Goal: Obtain resource: Download file/media

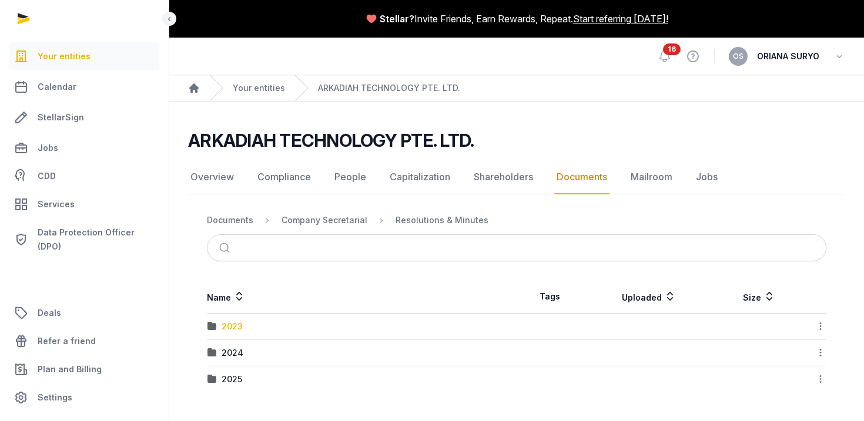
click at [232, 326] on div "2023" at bounding box center [232, 327] width 21 height 12
click at [456, 217] on div "Resolutions & Minutes" at bounding box center [442, 221] width 93 height 12
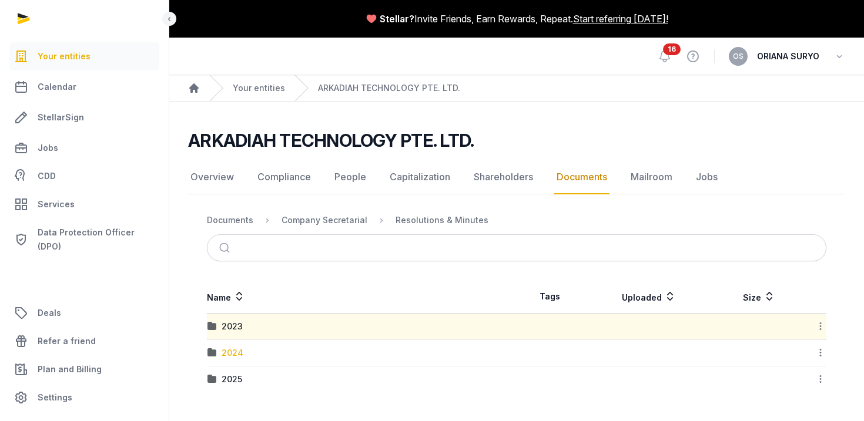
click at [229, 349] on div "2024" at bounding box center [233, 353] width 22 height 12
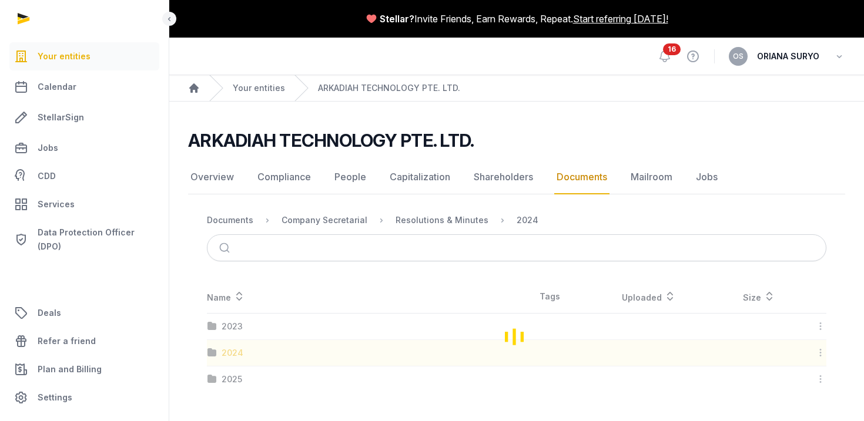
click at [229, 349] on div "Loading" at bounding box center [516, 336] width 657 height 112
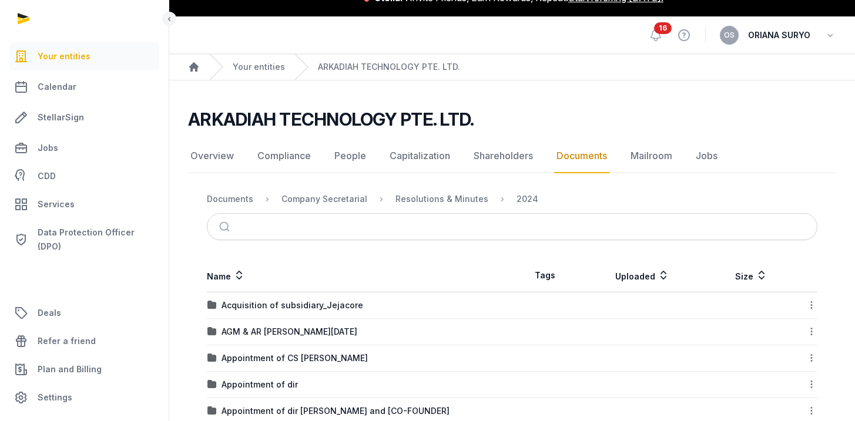
scroll to position [22, 0]
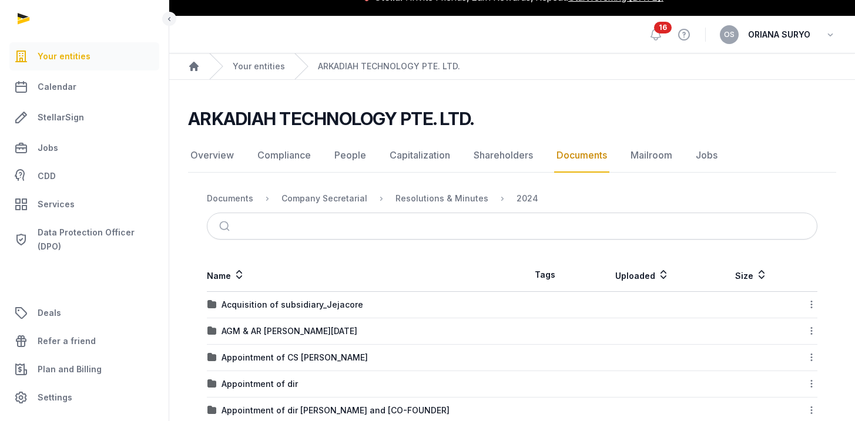
click at [306, 324] on td "AGM & AR [PERSON_NAME][DATE]" at bounding box center [360, 332] width 306 height 26
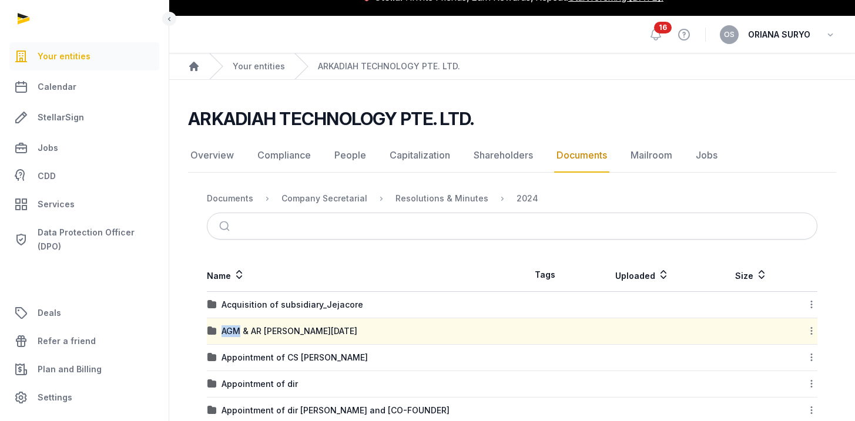
click at [306, 324] on td "AGM & AR [PERSON_NAME][DATE]" at bounding box center [360, 332] width 306 height 26
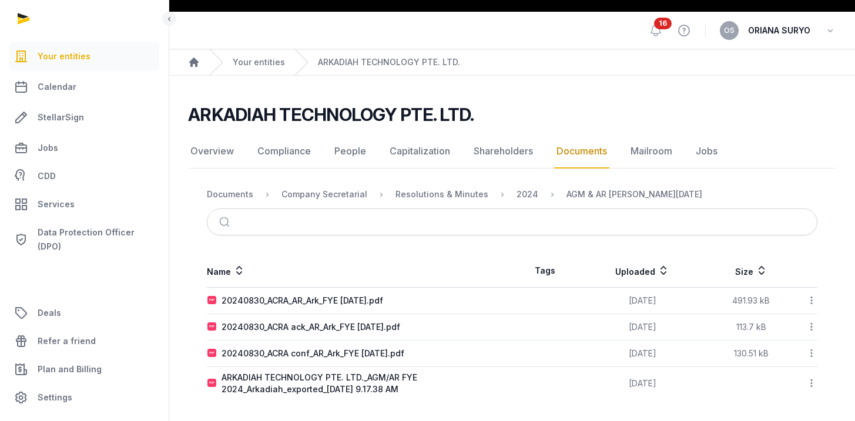
scroll to position [28, 0]
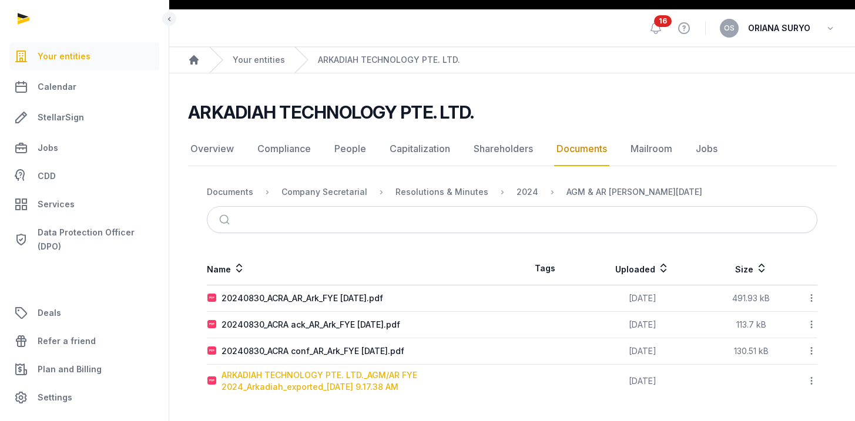
click at [373, 382] on div "ARKADIAH TECHNOLOGY PTE. LTD._AGM/AR FYE 2024_Arkadiah_exported_[DATE] 9.17.38 …" at bounding box center [367, 382] width 290 height 24
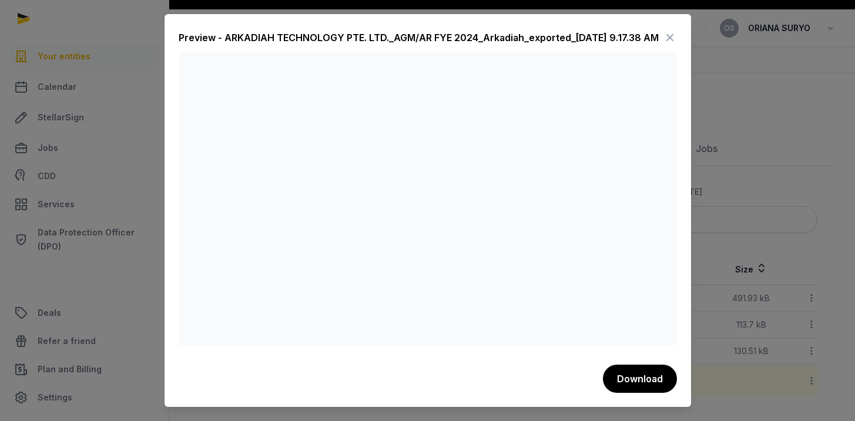
click at [669, 39] on icon at bounding box center [670, 37] width 14 height 19
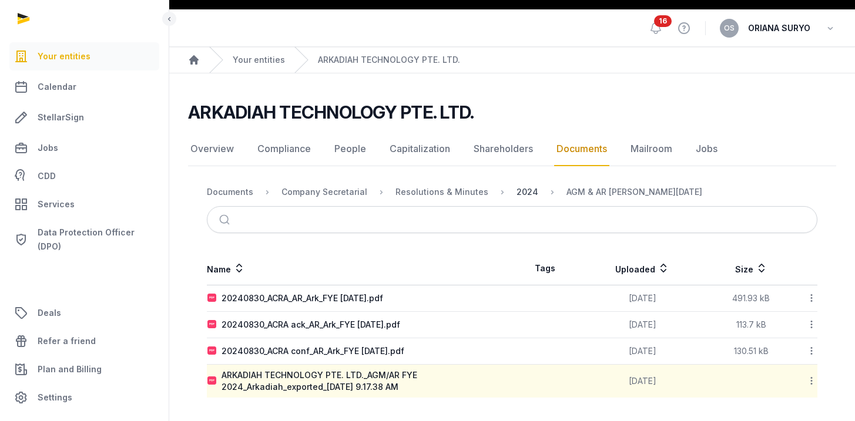
click at [517, 192] on div "2024" at bounding box center [528, 192] width 22 height 12
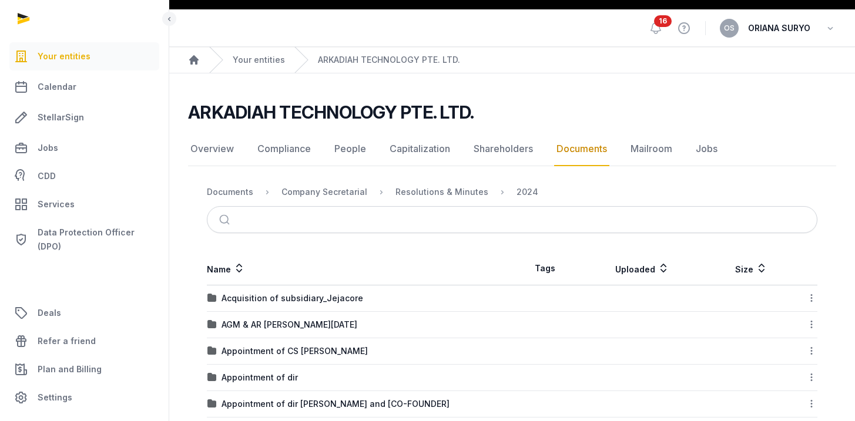
scroll to position [127, 0]
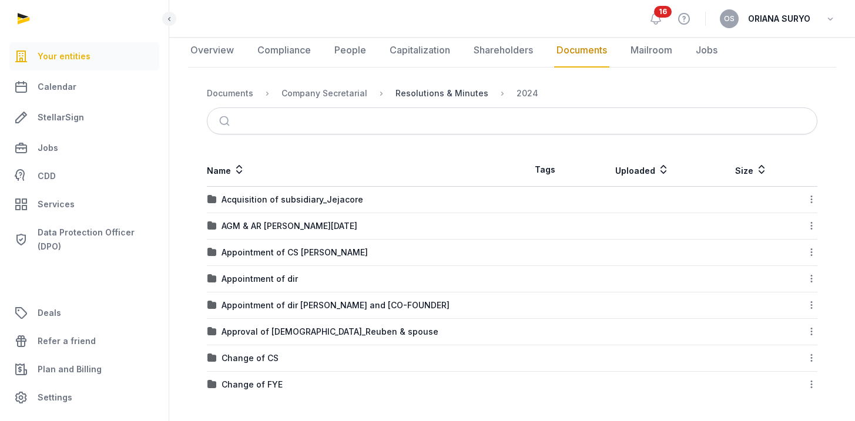
click at [431, 97] on div "Resolutions & Minutes" at bounding box center [442, 94] width 93 height 12
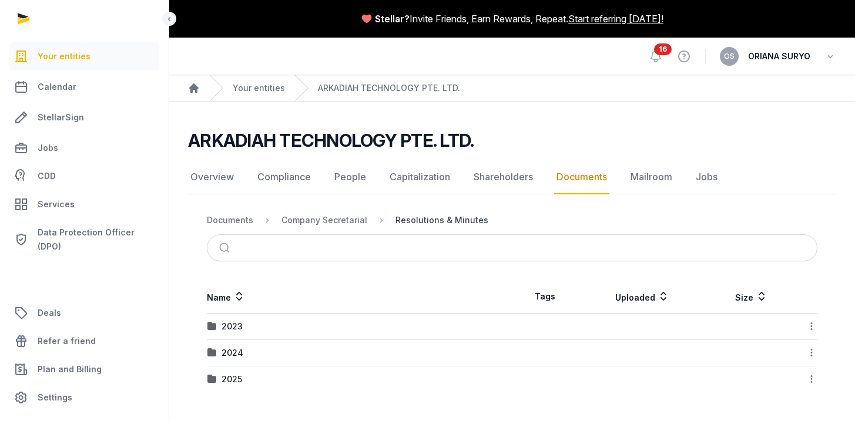
scroll to position [0, 0]
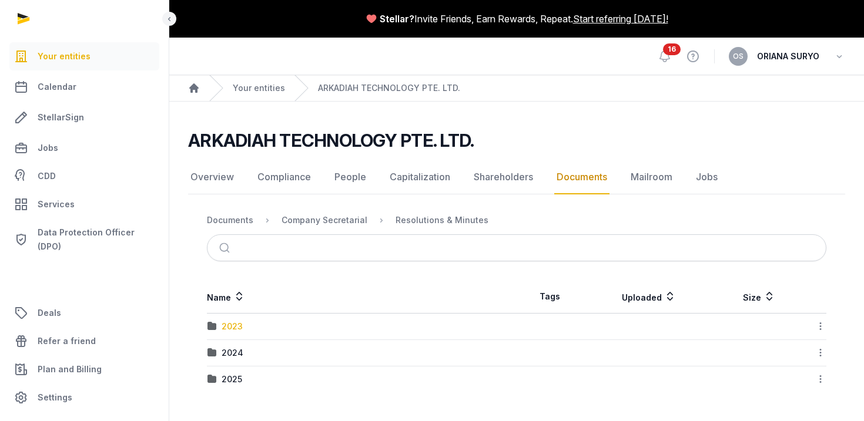
click at [226, 324] on div "2023" at bounding box center [232, 327] width 21 height 12
click at [229, 361] on td "Change of RO" at bounding box center [362, 353] width 310 height 26
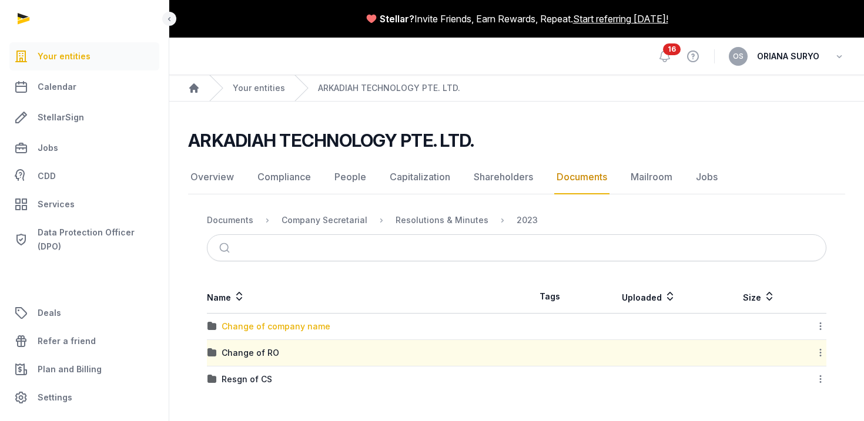
click at [232, 327] on div "Change of company name" at bounding box center [276, 327] width 109 height 12
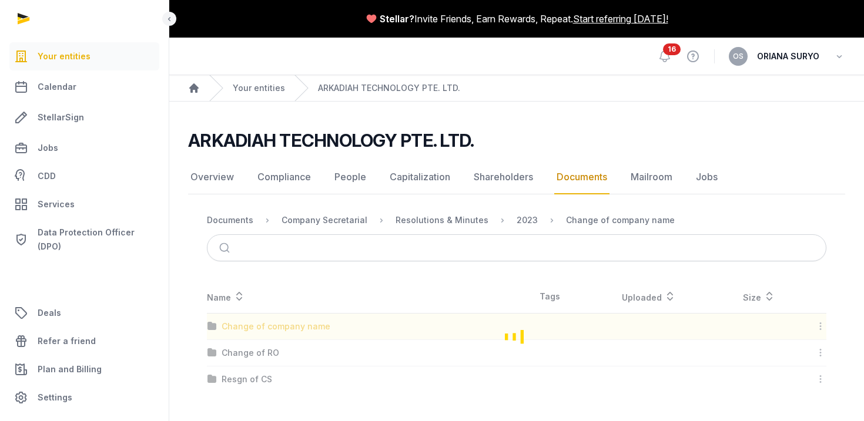
click at [232, 327] on div "Loading" at bounding box center [516, 336] width 657 height 112
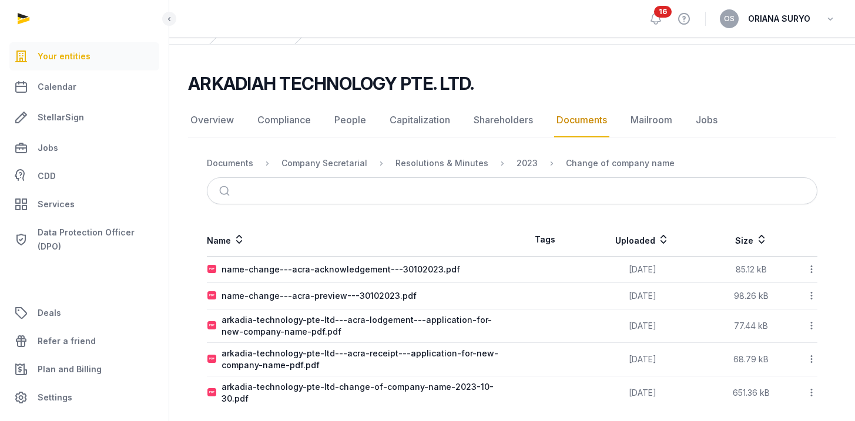
scroll to position [62, 0]
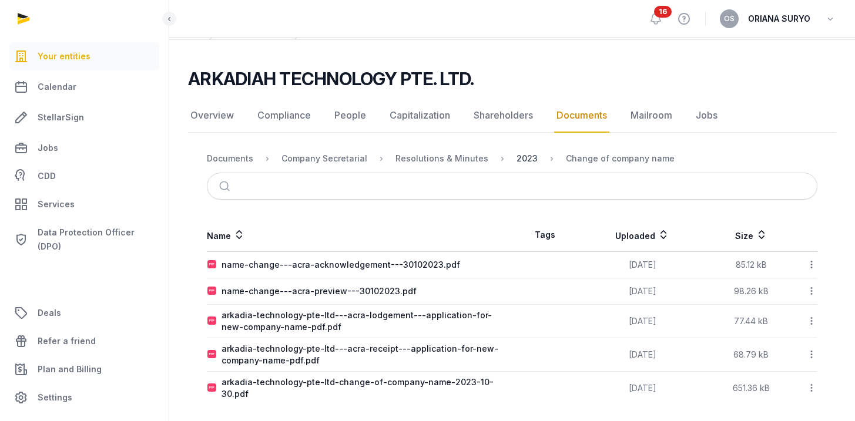
click at [518, 156] on div "2023" at bounding box center [527, 159] width 21 height 12
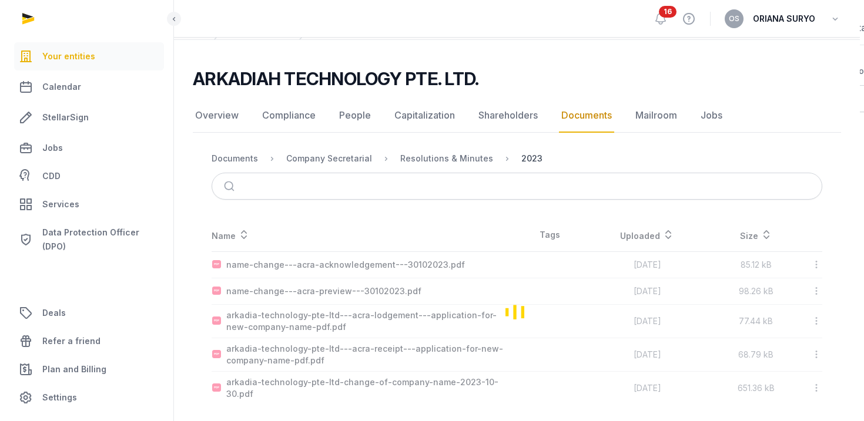
scroll to position [0, 0]
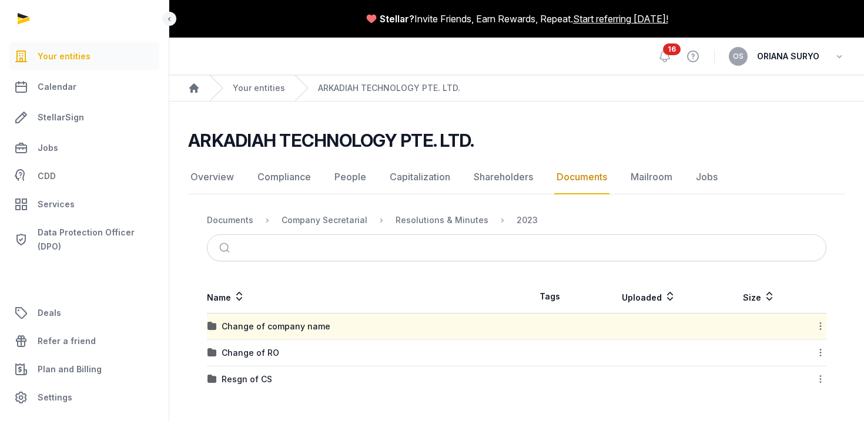
click at [822, 325] on icon at bounding box center [820, 326] width 11 height 12
click at [458, 213] on div "Resolutions & Minutes" at bounding box center [433, 220] width 112 height 14
click at [448, 220] on div "Resolutions & Minutes" at bounding box center [442, 221] width 93 height 12
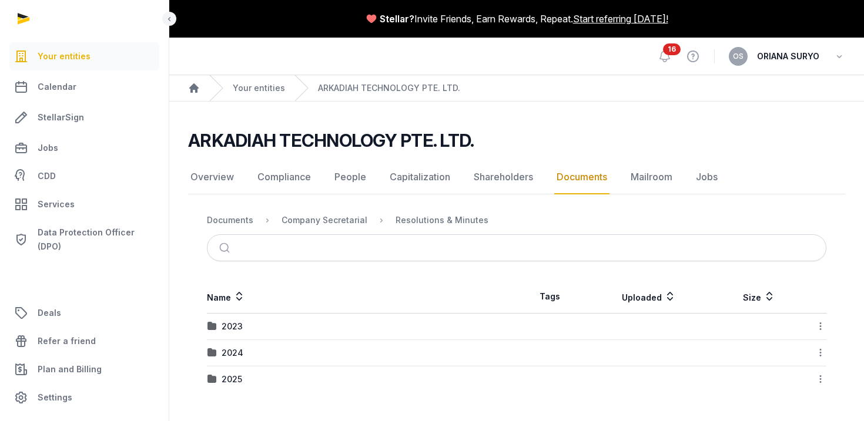
click at [328, 213] on div "Company Secretarial" at bounding box center [315, 220] width 105 height 14
click at [327, 220] on div "Company Secretarial" at bounding box center [325, 221] width 86 height 12
click at [816, 324] on icon at bounding box center [820, 326] width 11 height 12
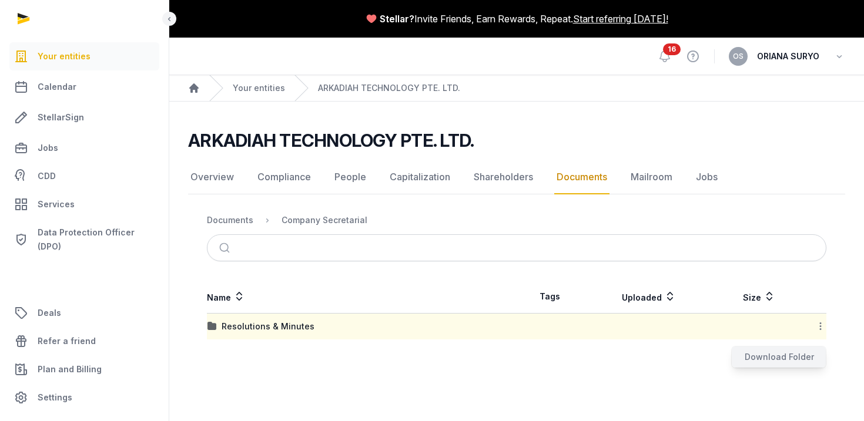
click at [791, 357] on div "Download Folder" at bounding box center [779, 357] width 94 height 21
